Goal: Entertainment & Leisure: Consume media (video, audio)

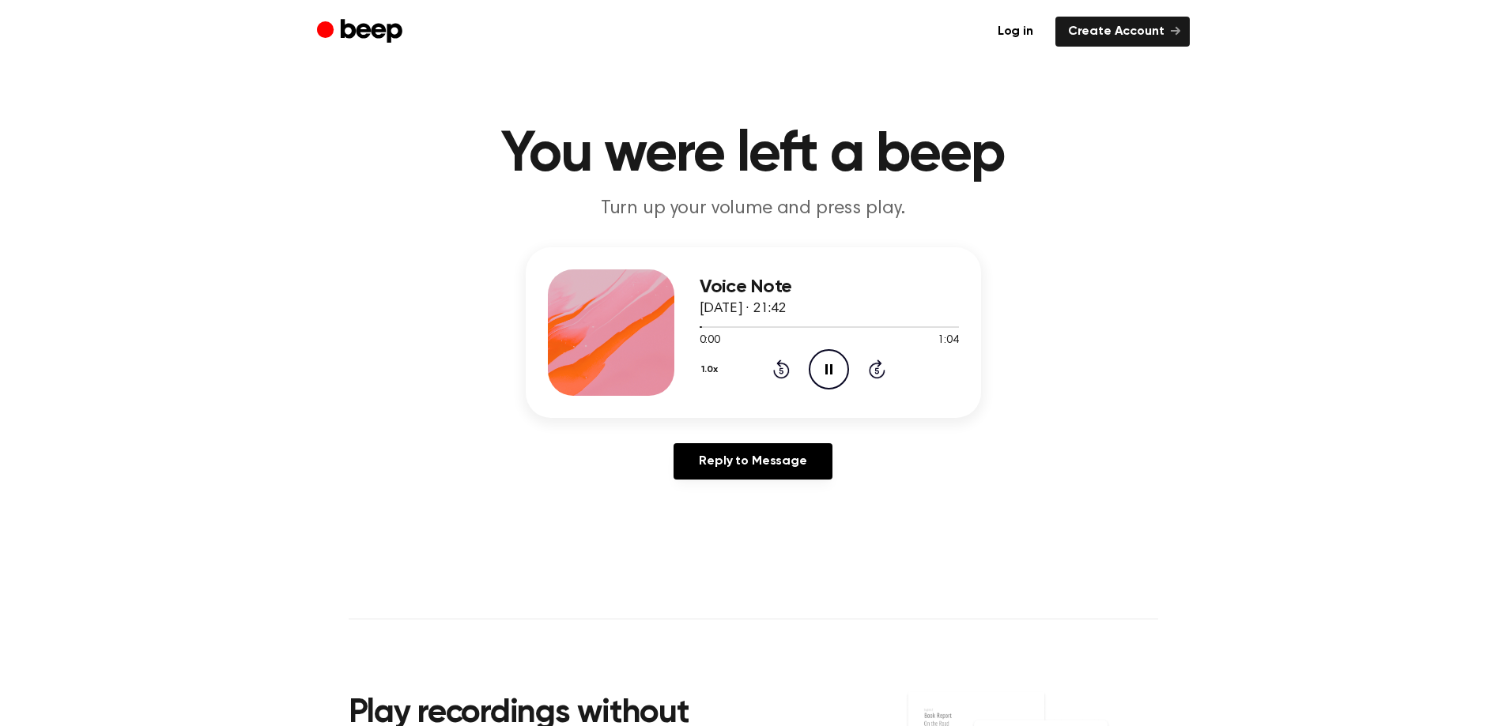
click at [710, 365] on button "1.0x" at bounding box center [711, 369] width 24 height 27
click at [726, 525] on span "1.5x" at bounding box center [725, 523] width 20 height 17
click at [903, 465] on div "Reply to Message" at bounding box center [753, 467] width 455 height 49
click at [835, 372] on icon "Pause Audio" at bounding box center [828, 369] width 40 height 40
click at [767, 327] on div at bounding box center [828, 326] width 259 height 13
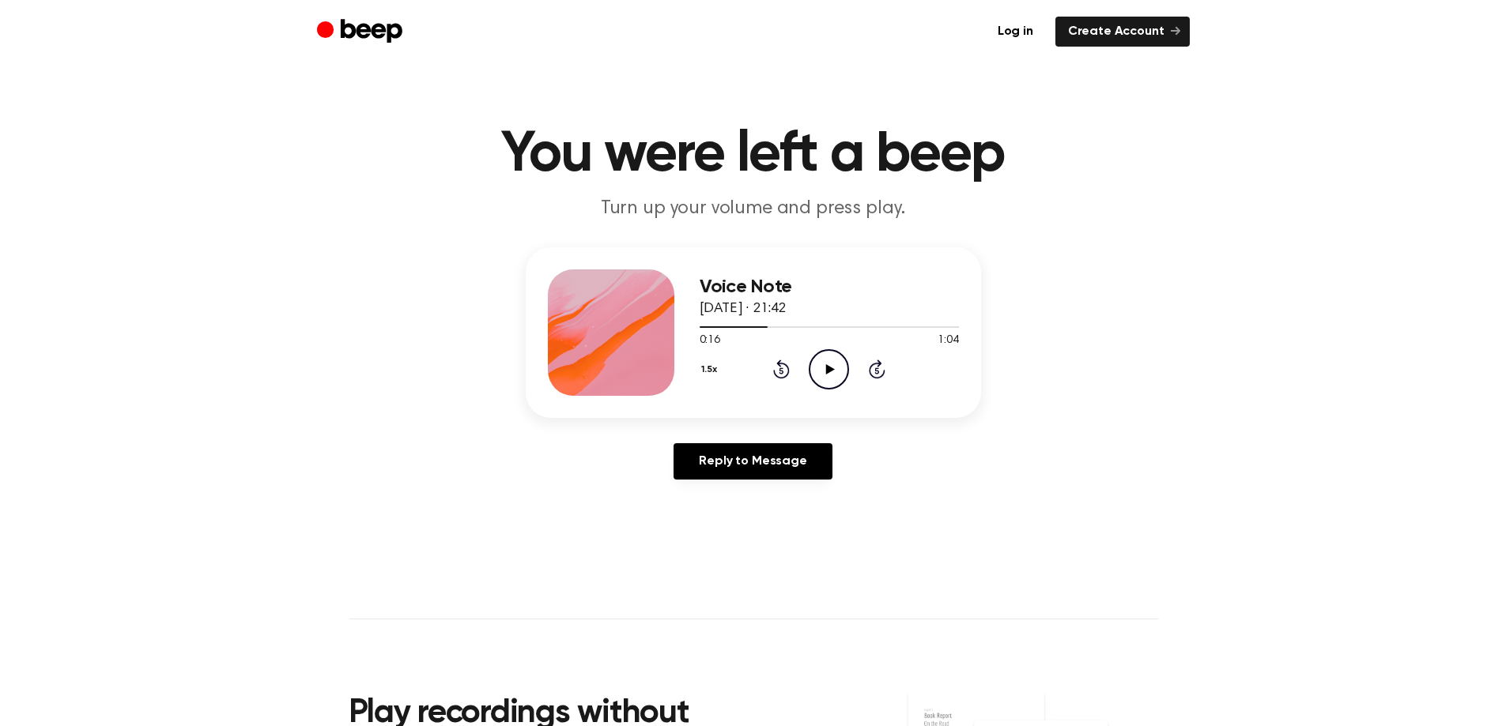
click at [810, 365] on circle at bounding box center [828, 369] width 39 height 39
click at [743, 329] on div at bounding box center [828, 326] width 259 height 13
drag, startPoint x: 0, startPoint y: 0, endPoint x: 833, endPoint y: 372, distance: 912.4
click at [833, 372] on icon "Play Audio" at bounding box center [828, 369] width 40 height 40
click at [708, 368] on button "1.5x" at bounding box center [711, 369] width 24 height 27
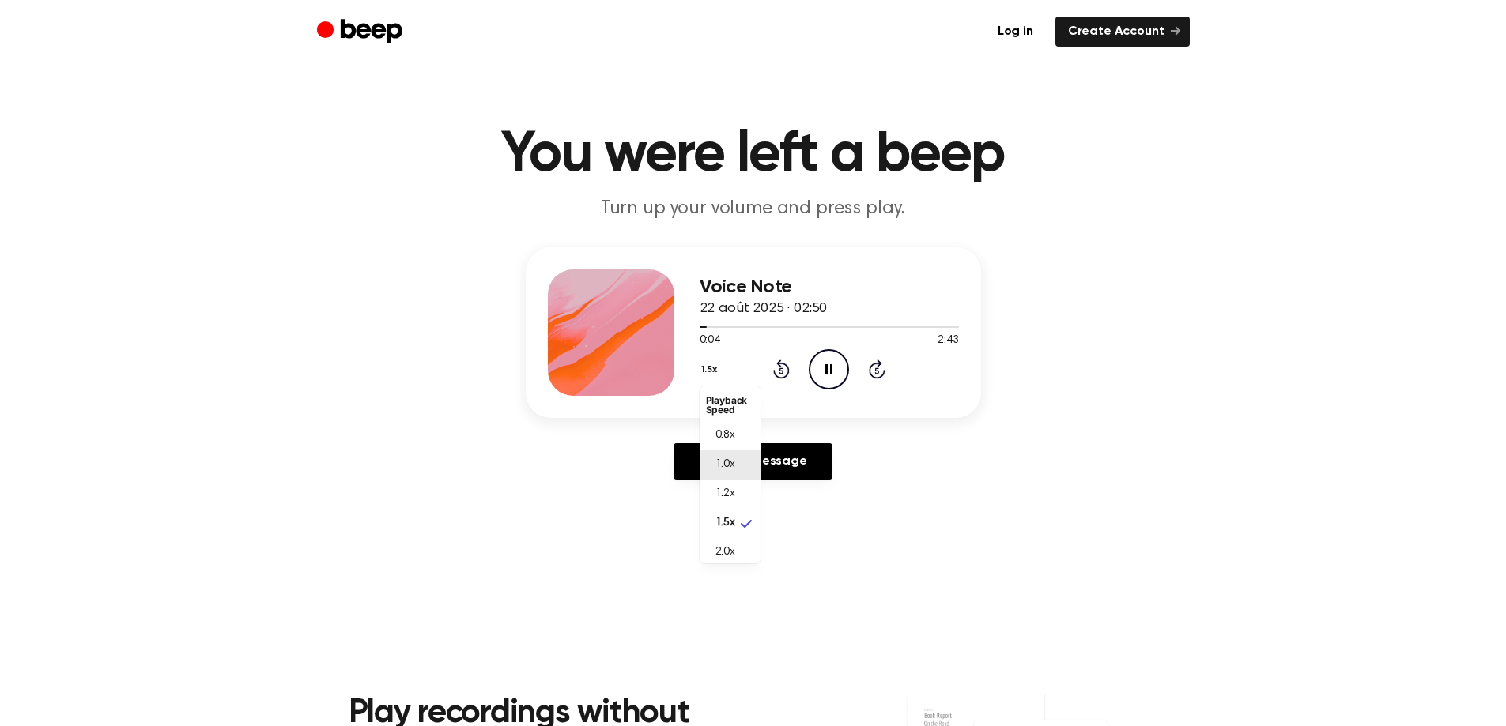
click at [724, 473] on li "1.0x" at bounding box center [729, 464] width 61 height 29
click at [384, 328] on div "Voice Note 22 août 2025 · 02:50 0:06 2:43 Your browser does not support the [ob…" at bounding box center [753, 369] width 1468 height 245
click at [817, 355] on icon "Play Audio" at bounding box center [828, 369] width 40 height 40
